Goal: Task Accomplishment & Management: Manage account settings

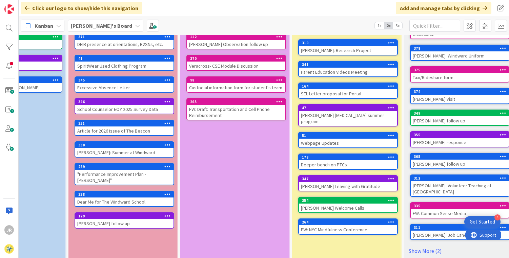
scroll to position [87, 176]
click at [359, 160] on div "Deeper bench on PTCs" at bounding box center [348, 164] width 98 height 9
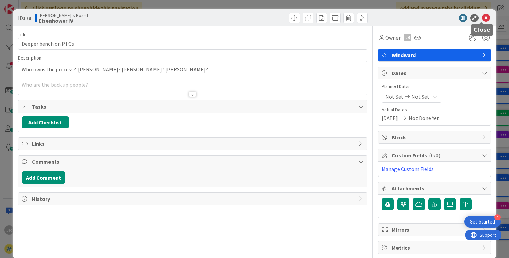
click at [481, 18] on icon at bounding box center [485, 18] width 8 height 8
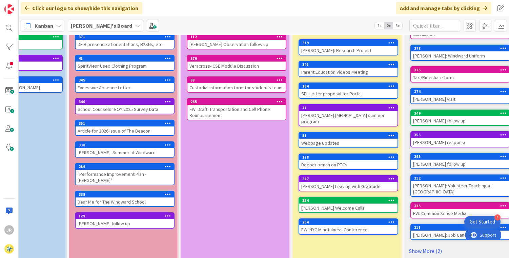
click at [343, 204] on div "[PERSON_NAME] Welcome Calls" at bounding box center [348, 208] width 98 height 9
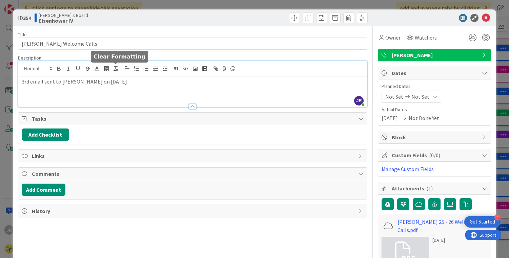
click at [114, 69] on div "JR [PERSON_NAME] just joined 3rd email sent to [PERSON_NAME] on [DATE]" at bounding box center [192, 84] width 349 height 46
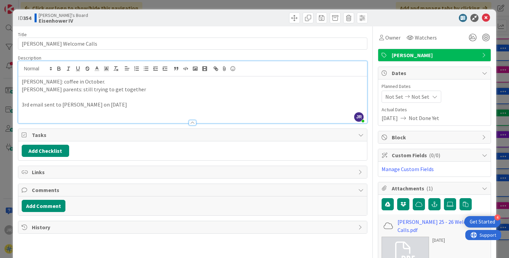
click at [105, 81] on p "[PERSON_NAME]: coffee in October." at bounding box center [193, 82] width 342 height 8
click at [134, 91] on p "[PERSON_NAME] parents: still trying to get together" at bounding box center [193, 90] width 342 height 8
click at [482, 16] on icon at bounding box center [485, 18] width 8 height 8
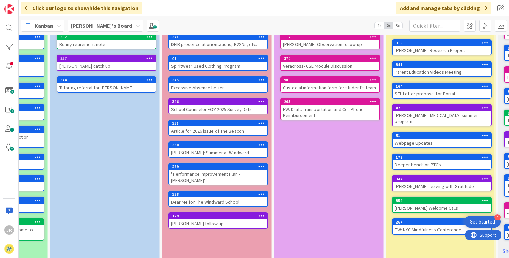
scroll to position [87, 0]
